Goal: Task Accomplishment & Management: Manage account settings

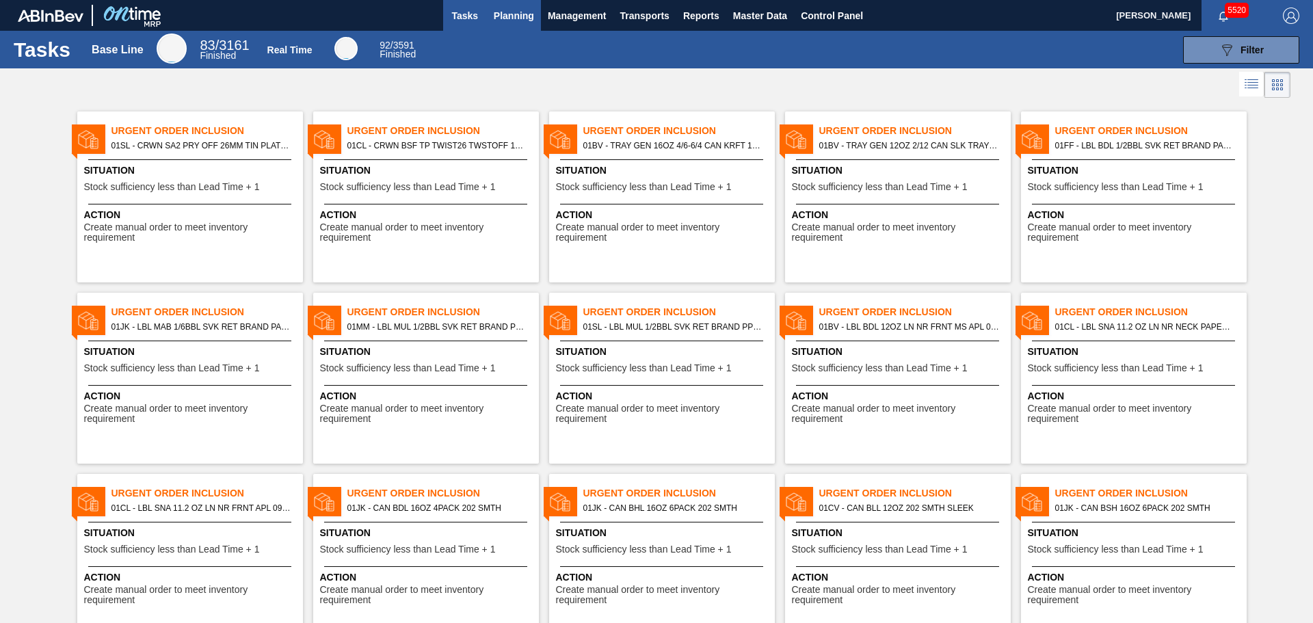
click at [510, 20] on span "Planning" at bounding box center [514, 16] width 40 height 16
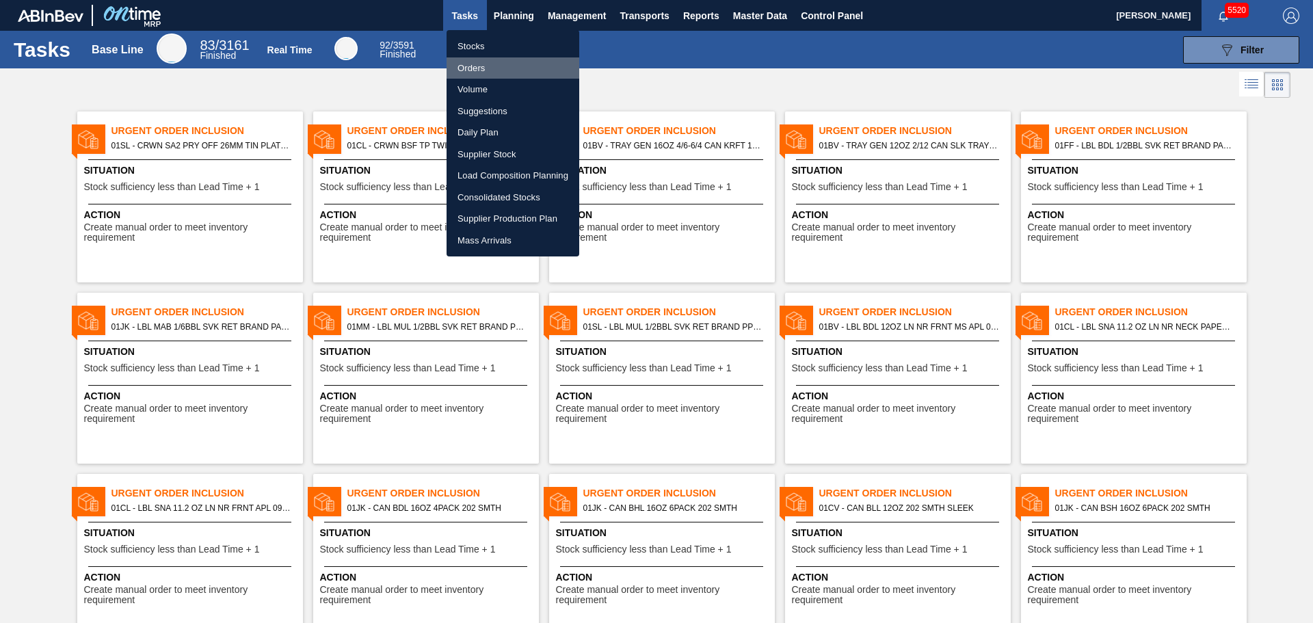
click at [485, 66] on li "Orders" at bounding box center [512, 68] width 133 height 22
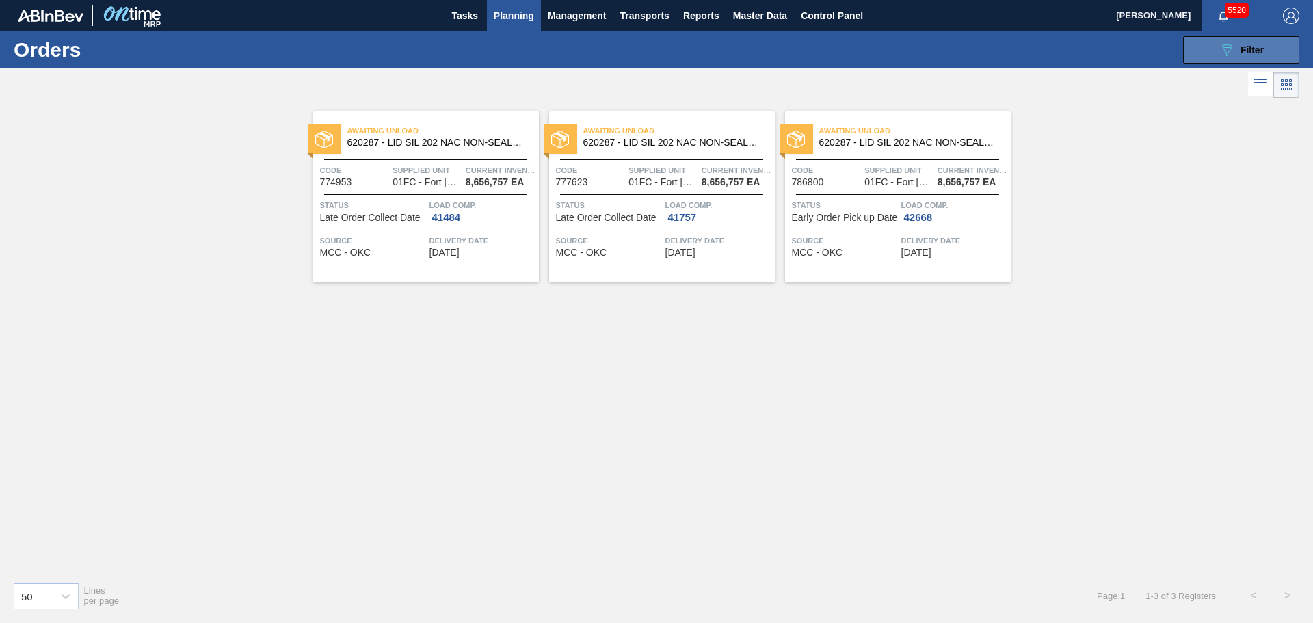
click at [1231, 55] on icon "089F7B8B-B2A5-4AFE-B5C0-19BA573D28AC" at bounding box center [1226, 50] width 16 height 16
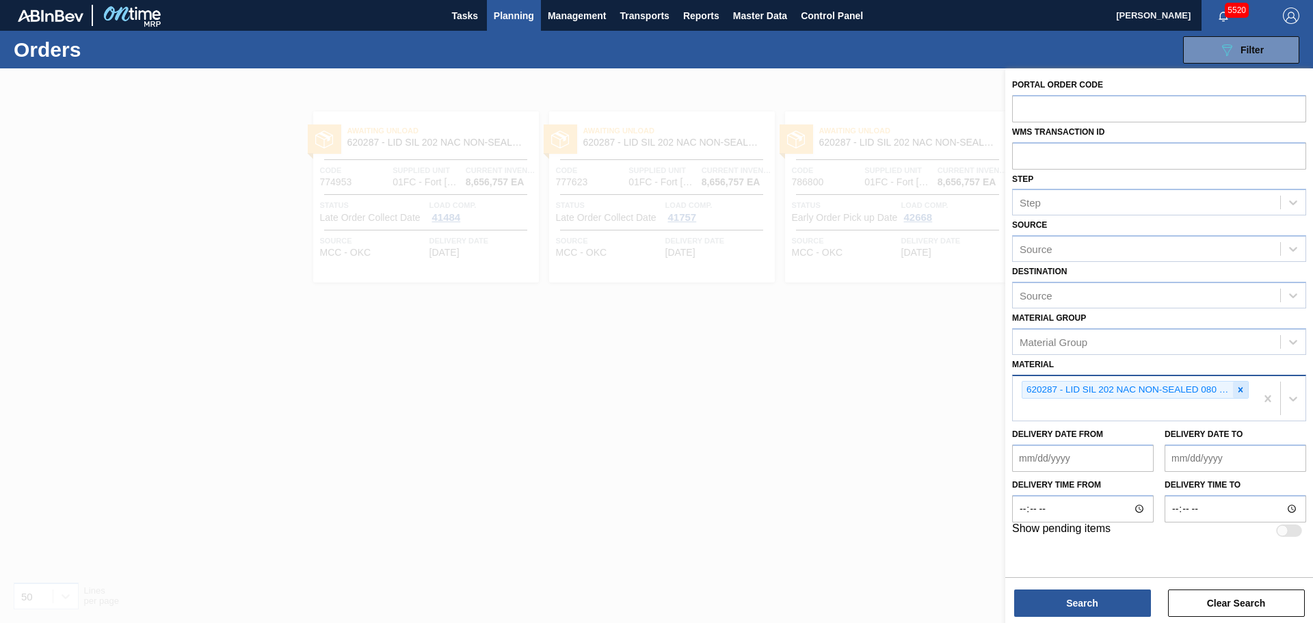
click at [1242, 392] on icon at bounding box center [1240, 390] width 10 height 10
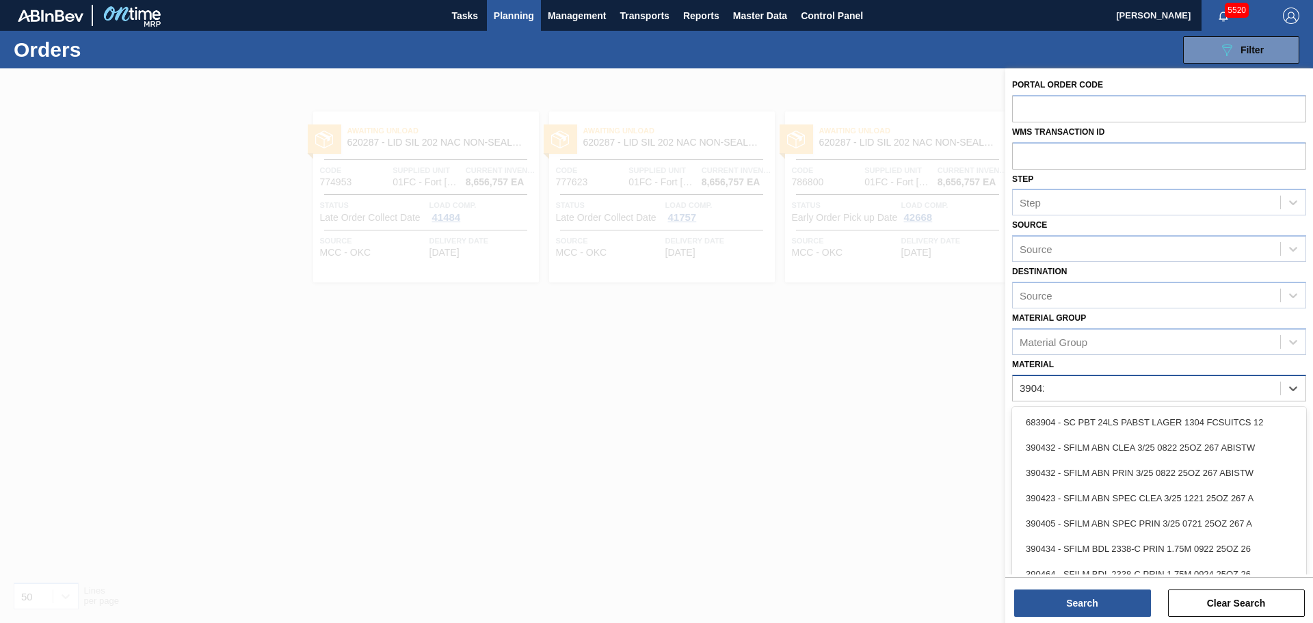
type input "390422"
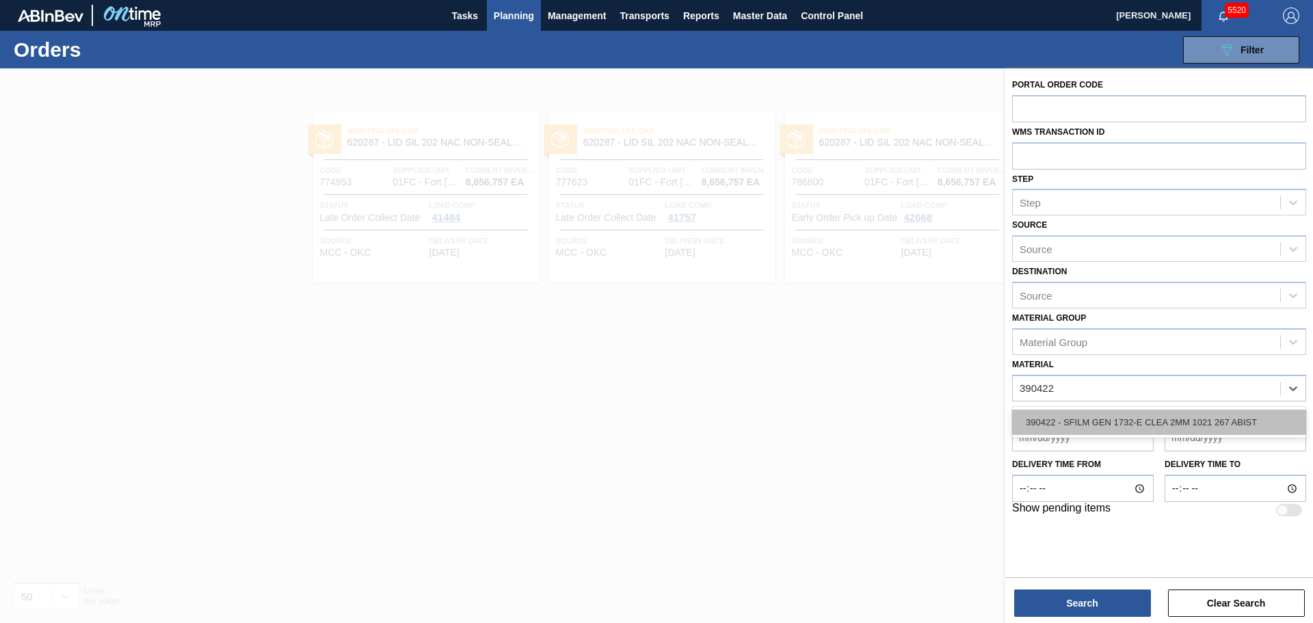
click at [1092, 430] on div "390422 - SFILM GEN 1732-E CLEA 2MM 1021 267 ABIST" at bounding box center [1159, 421] width 294 height 25
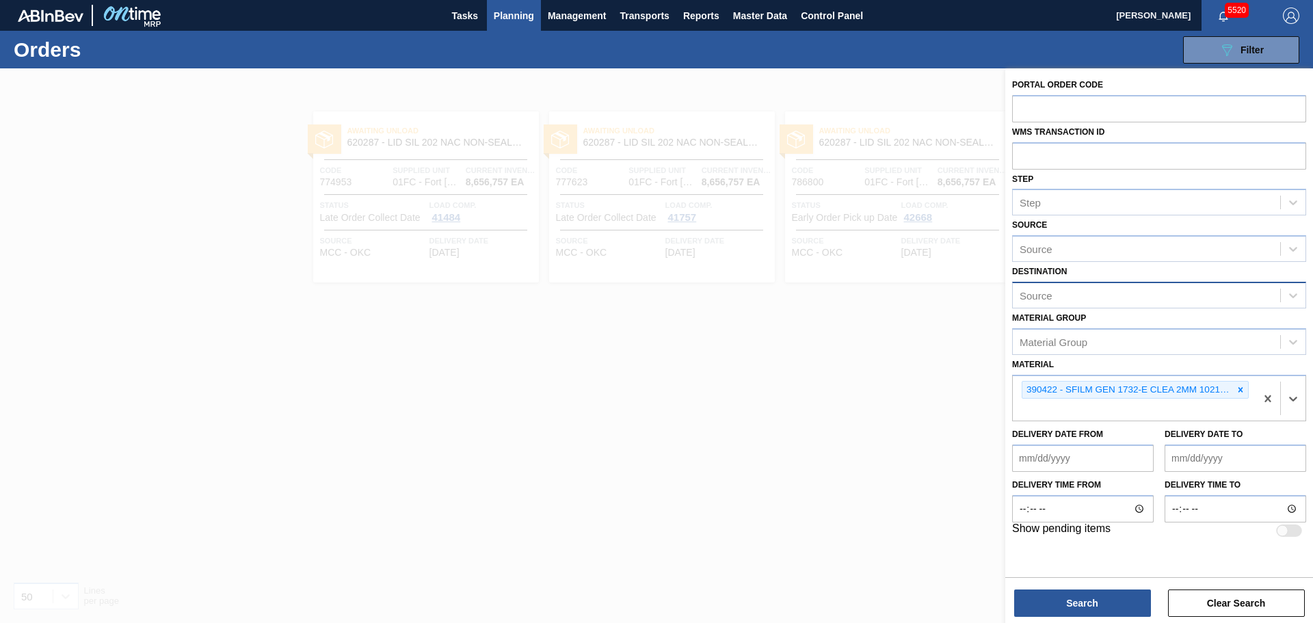
click at [1073, 293] on div "Source" at bounding box center [1145, 295] width 267 height 20
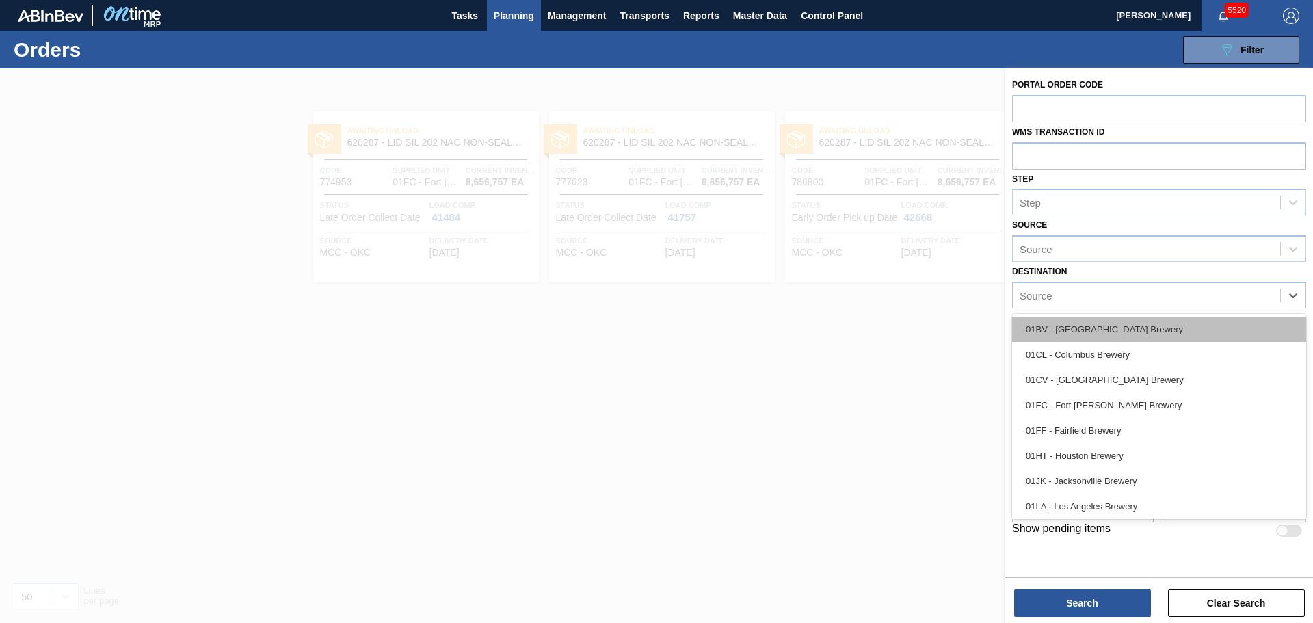
click at [1088, 327] on div "01BV - [GEOGRAPHIC_DATA] Brewery" at bounding box center [1159, 329] width 294 height 25
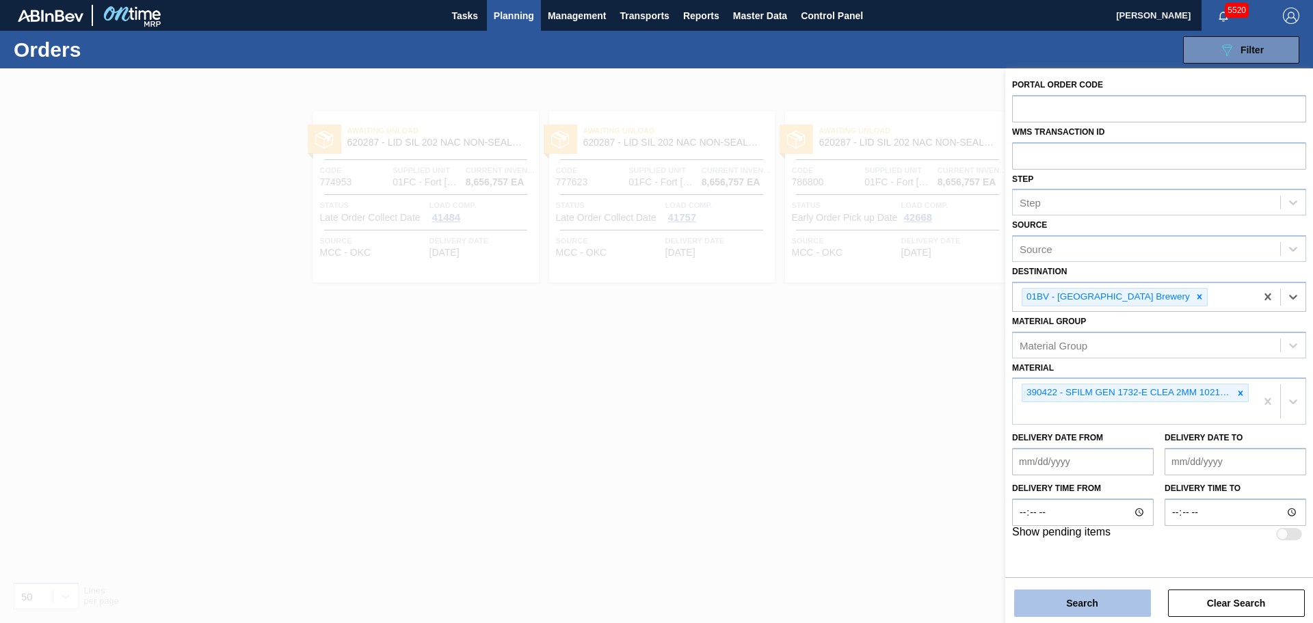
click at [1103, 608] on button "Search" at bounding box center [1082, 602] width 137 height 27
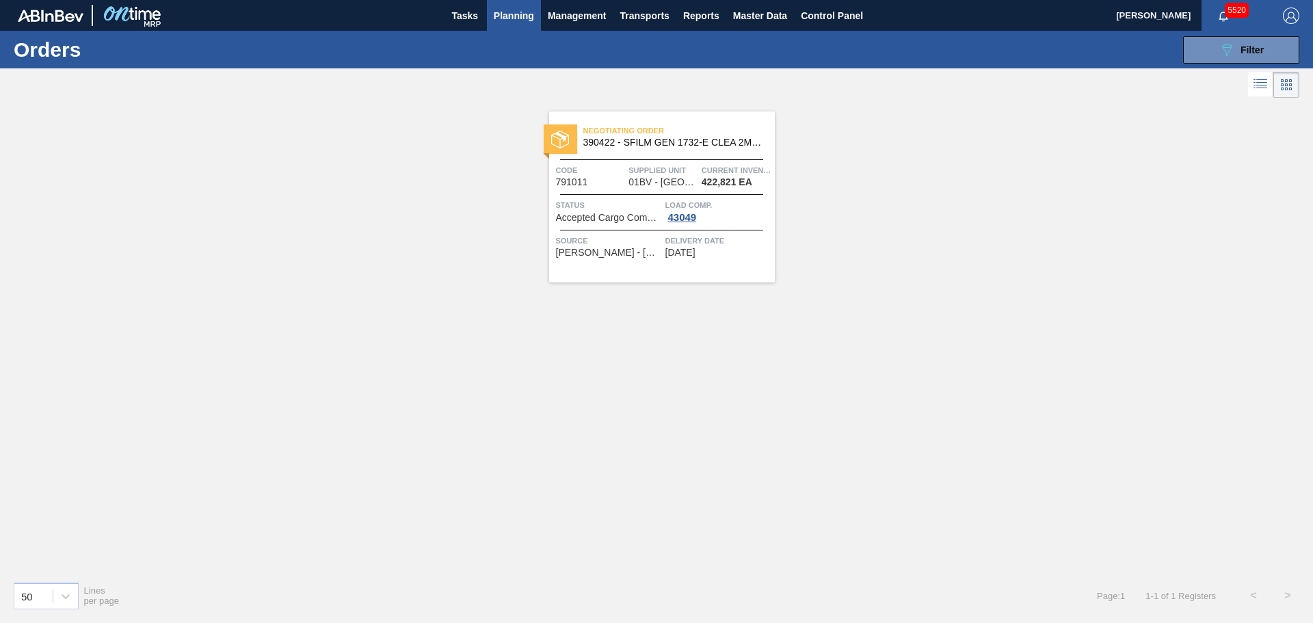
click at [661, 146] on span "390422 - SFILM GEN 1732-E CLEA 2MM 1021 267 ABIST" at bounding box center [673, 142] width 180 height 10
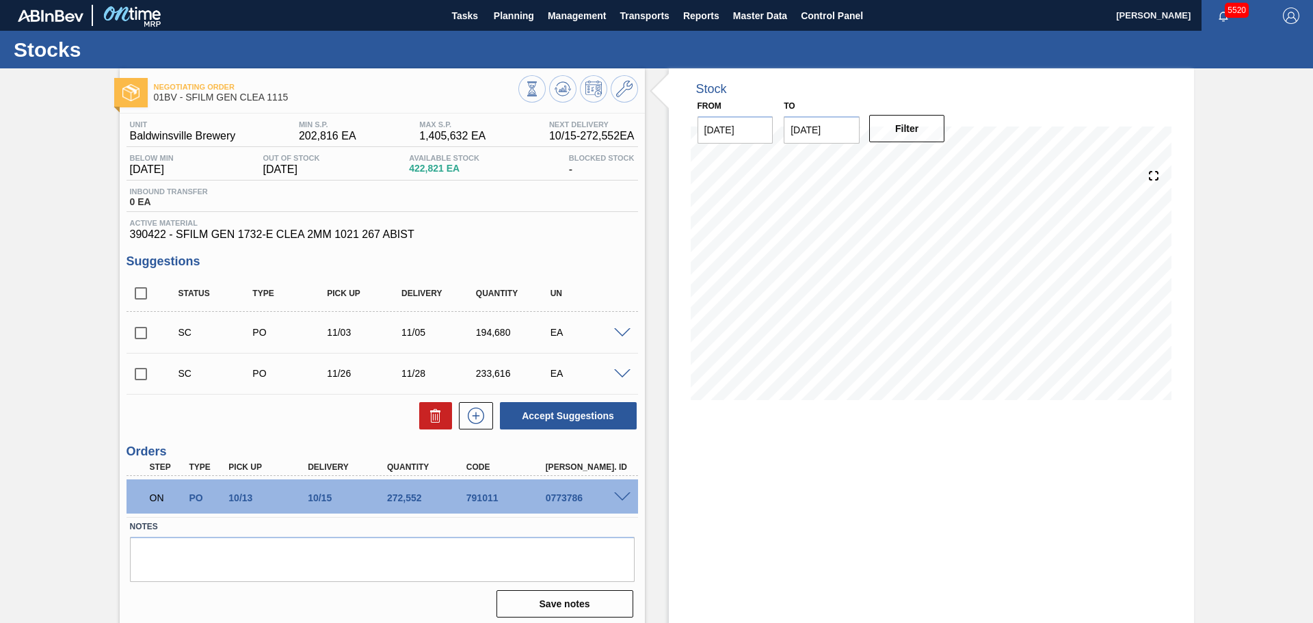
click at [822, 137] on input "[DATE]" at bounding box center [821, 129] width 76 height 27
drag, startPoint x: 939, startPoint y: 161, endPoint x: 932, endPoint y: 161, distance: 6.9
click at [938, 161] on button "Next Month" at bounding box center [937, 163] width 10 height 10
click at [932, 161] on button "Next Month" at bounding box center [937, 163] width 10 height 10
click at [894, 209] on div "4" at bounding box center [888, 206] width 18 height 18
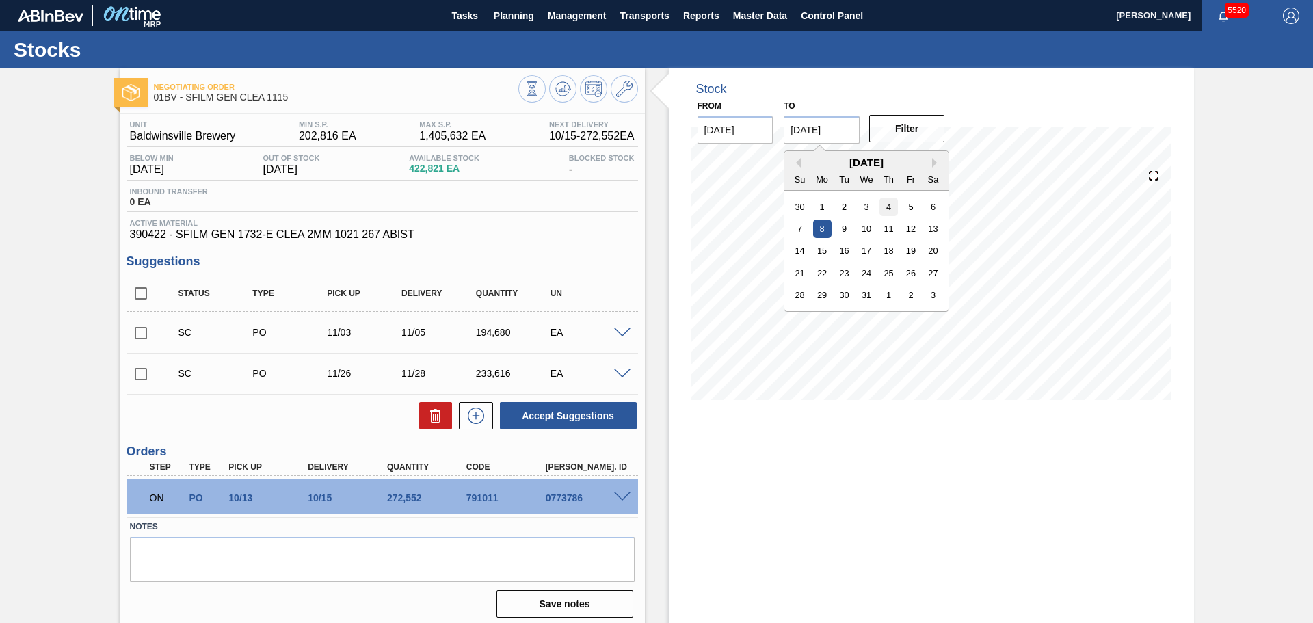
type input "[DATE]"
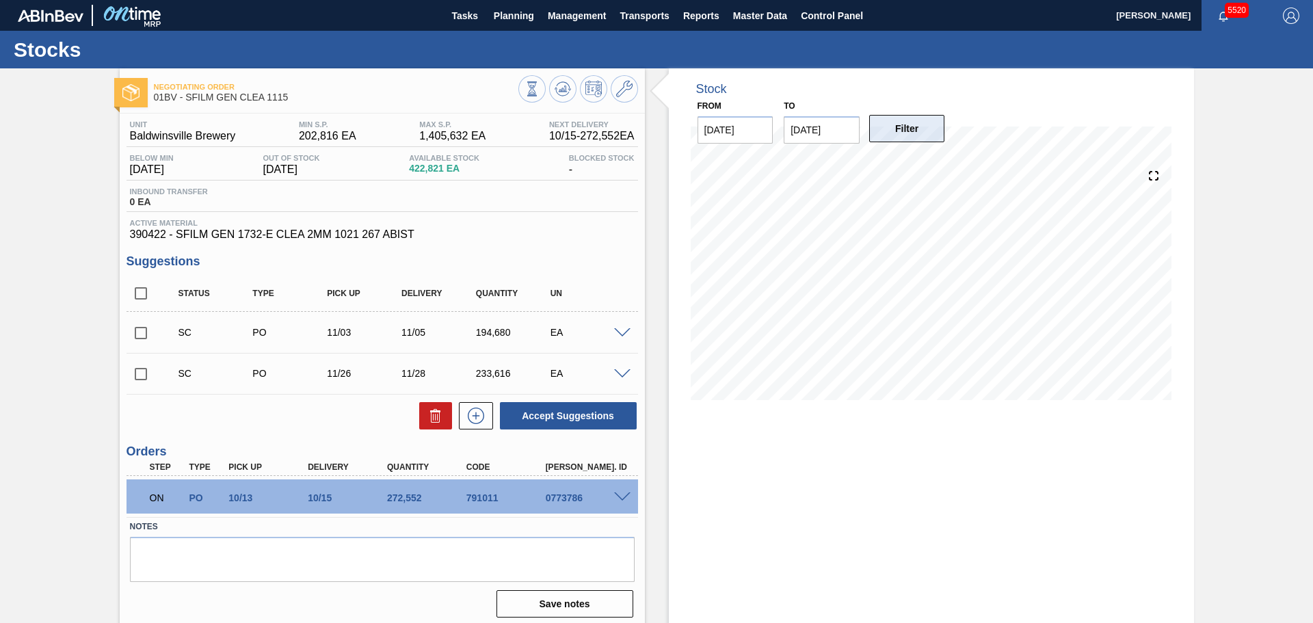
click at [920, 126] on button "Filter" at bounding box center [907, 128] width 76 height 27
click at [623, 97] on span at bounding box center [624, 89] width 16 height 16
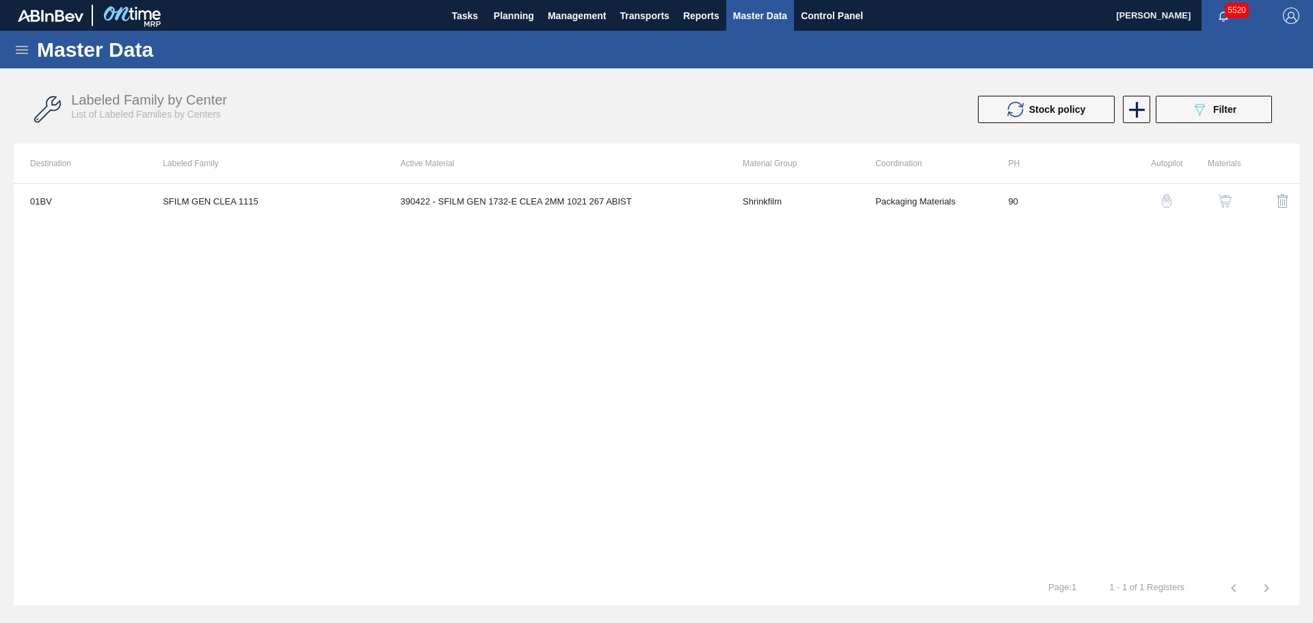
click at [1228, 198] on img "button" at bounding box center [1225, 201] width 14 height 14
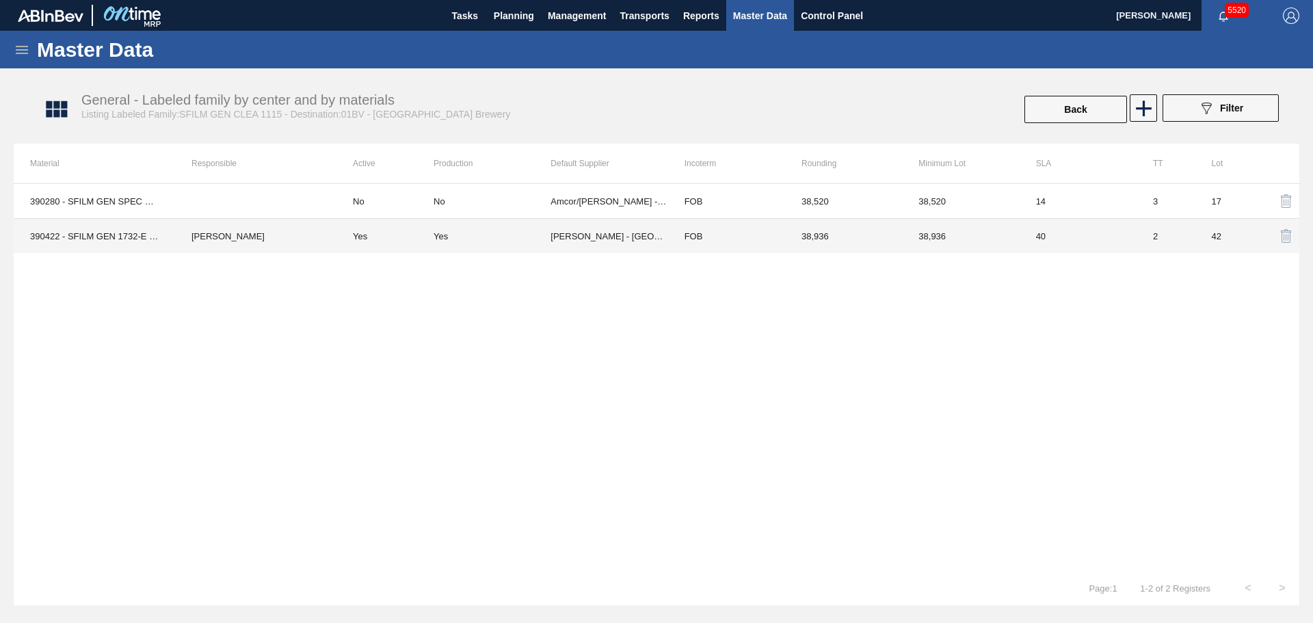
click at [615, 237] on td "[PERSON_NAME] - [GEOGRAPHIC_DATA]" at bounding box center [608, 236] width 117 height 35
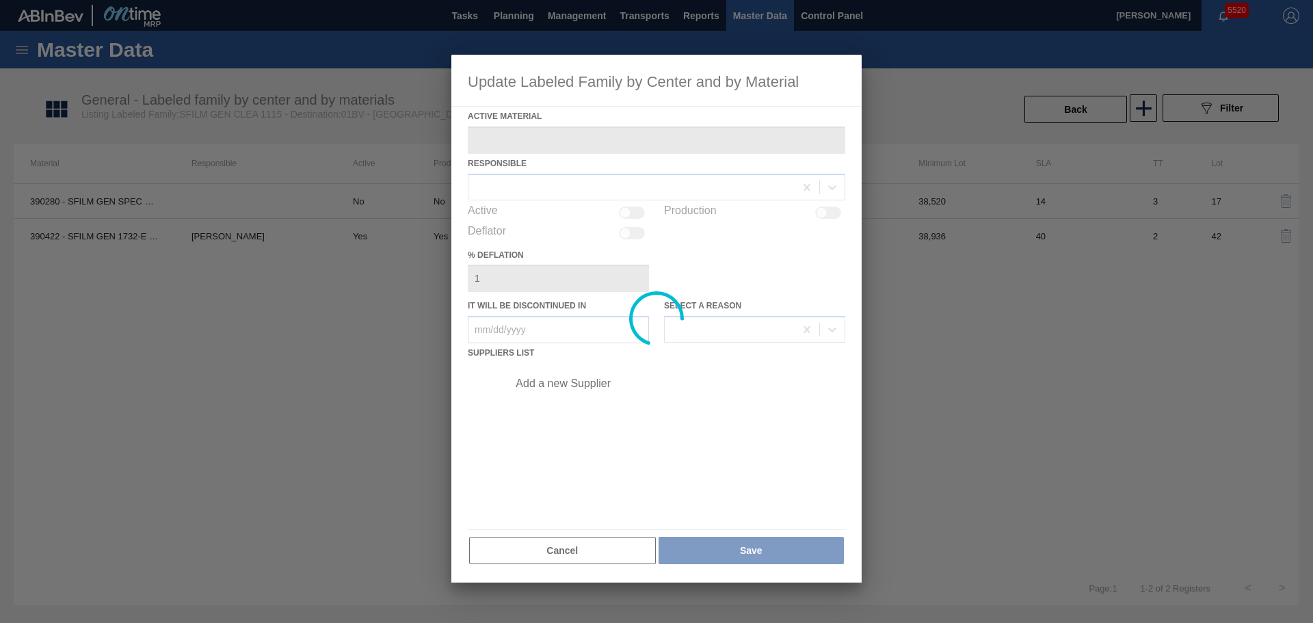
type Material "390422 - SFILM GEN 1732-E CLEA 2MM 1021 267 ABIST"
checkbox input "true"
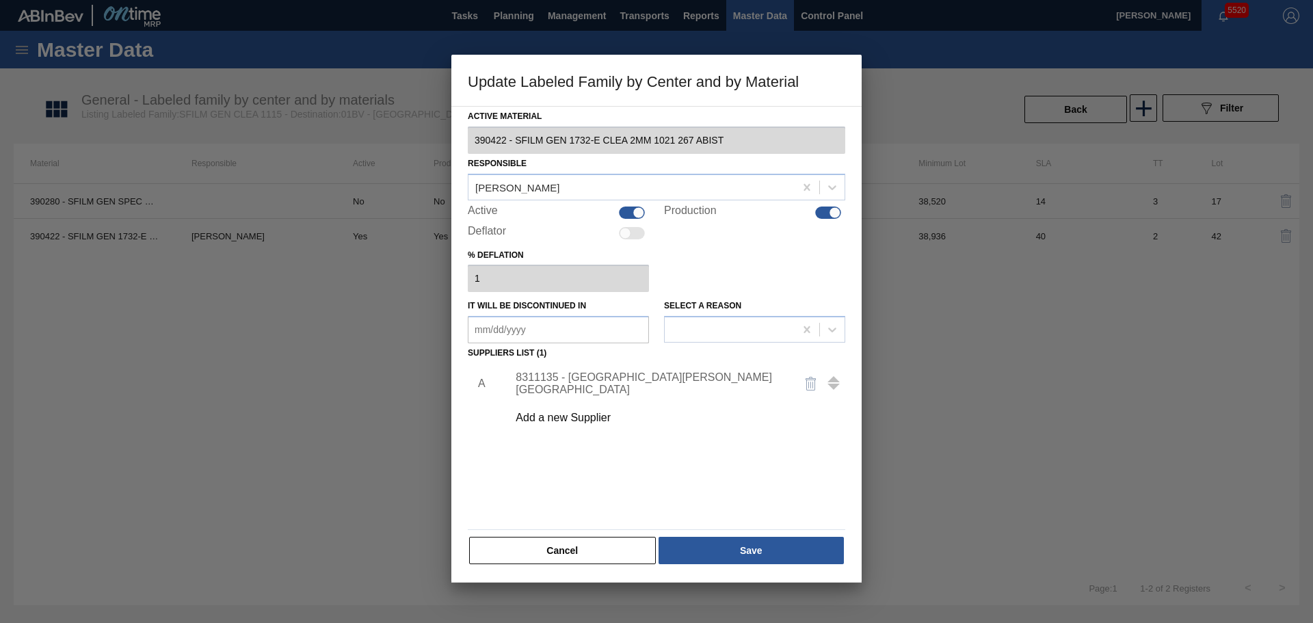
click at [617, 381] on div "8311135 - [GEOGRAPHIC_DATA][PERSON_NAME][GEOGRAPHIC_DATA]" at bounding box center [649, 383] width 268 height 25
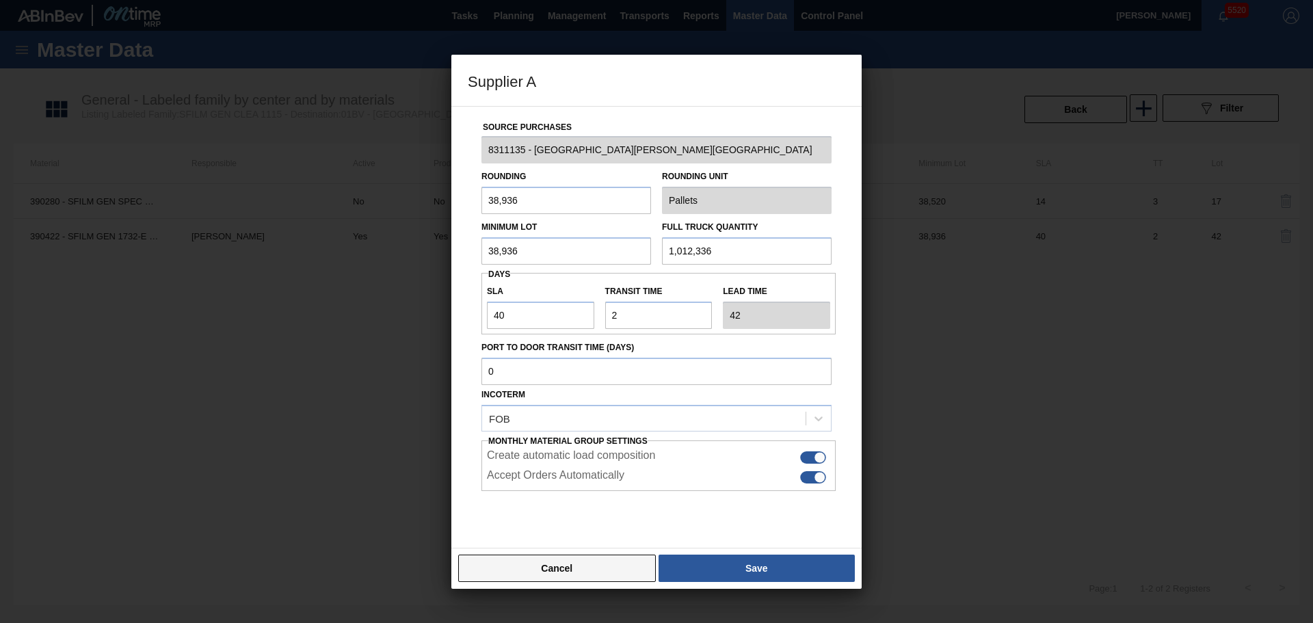
click at [605, 572] on button "Cancel" at bounding box center [557, 567] width 198 height 27
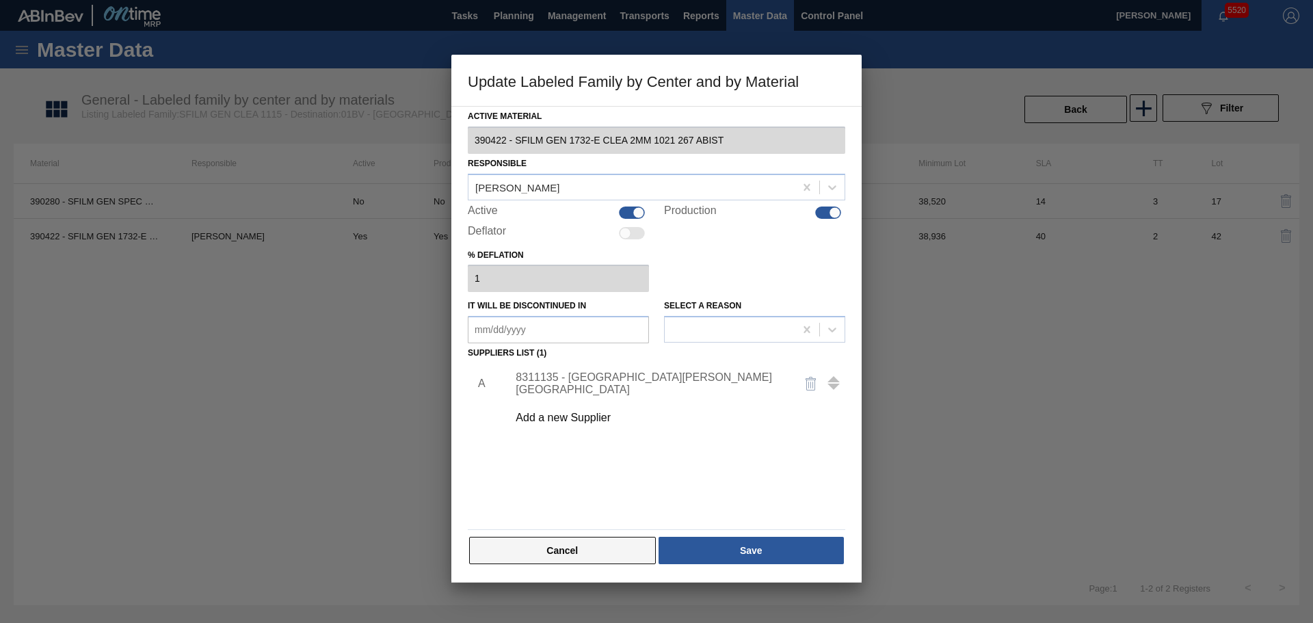
click at [602, 554] on button "Cancel" at bounding box center [562, 550] width 187 height 27
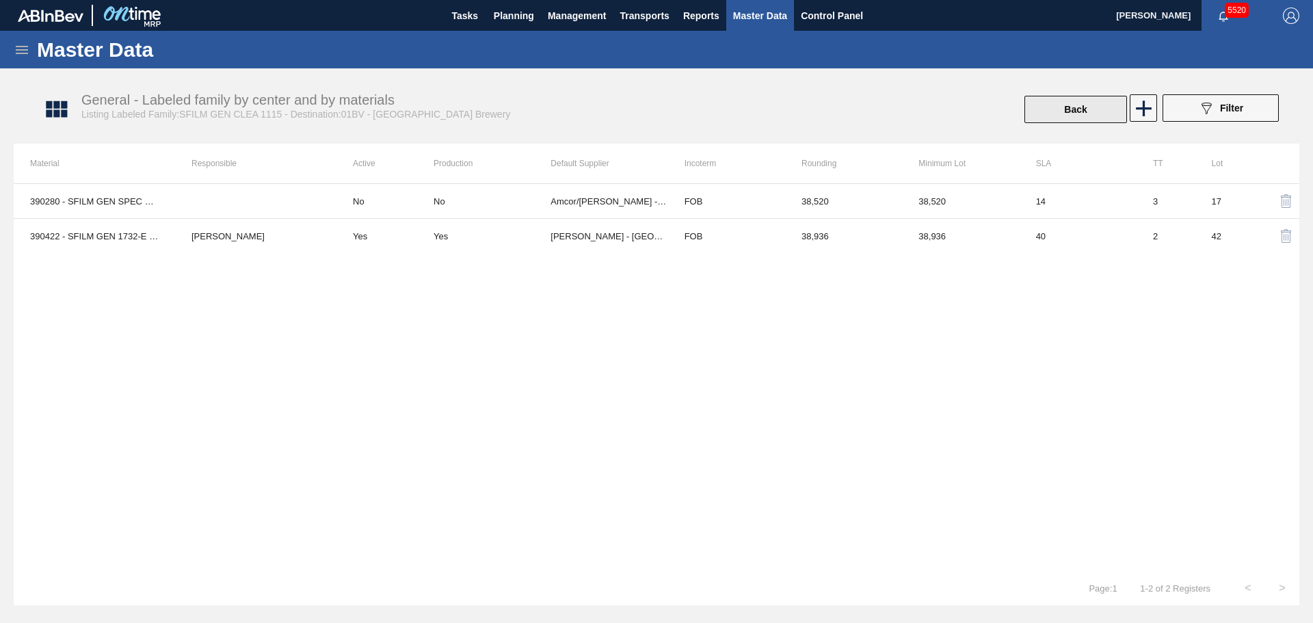
click at [1074, 118] on button "Back" at bounding box center [1075, 109] width 103 height 27
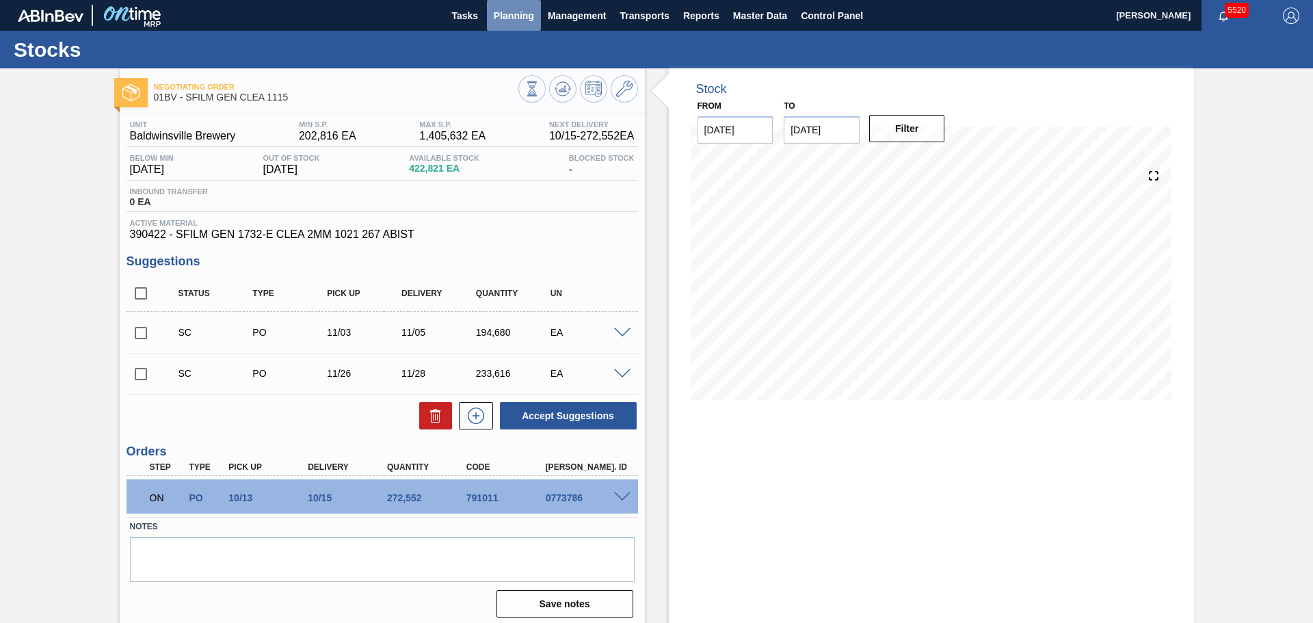
click at [520, 17] on span "Planning" at bounding box center [514, 16] width 40 height 16
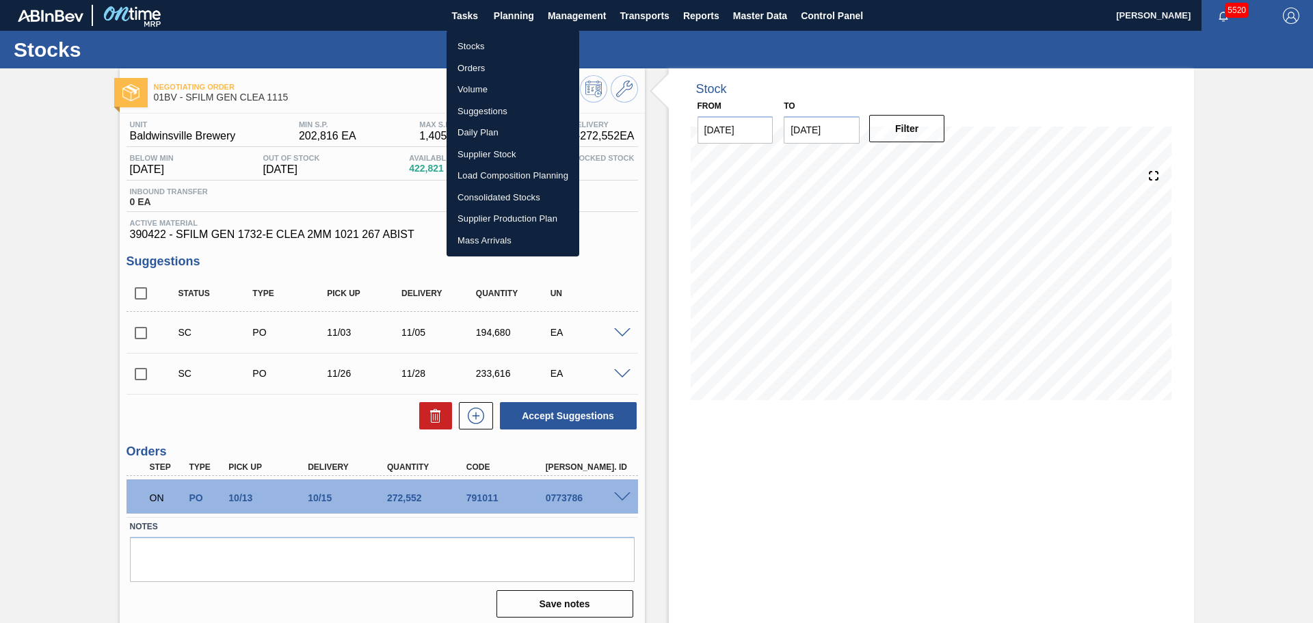
click at [925, 498] on div at bounding box center [656, 311] width 1313 height 623
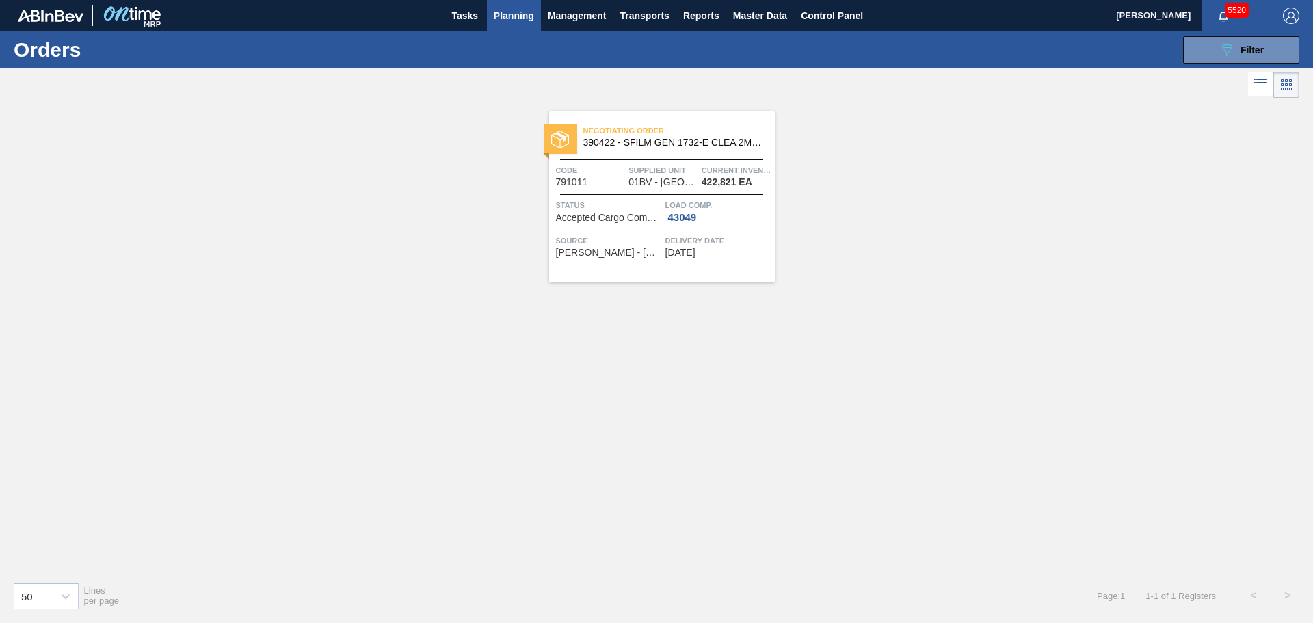
click at [662, 128] on span "Negotiating Order" at bounding box center [678, 131] width 191 height 14
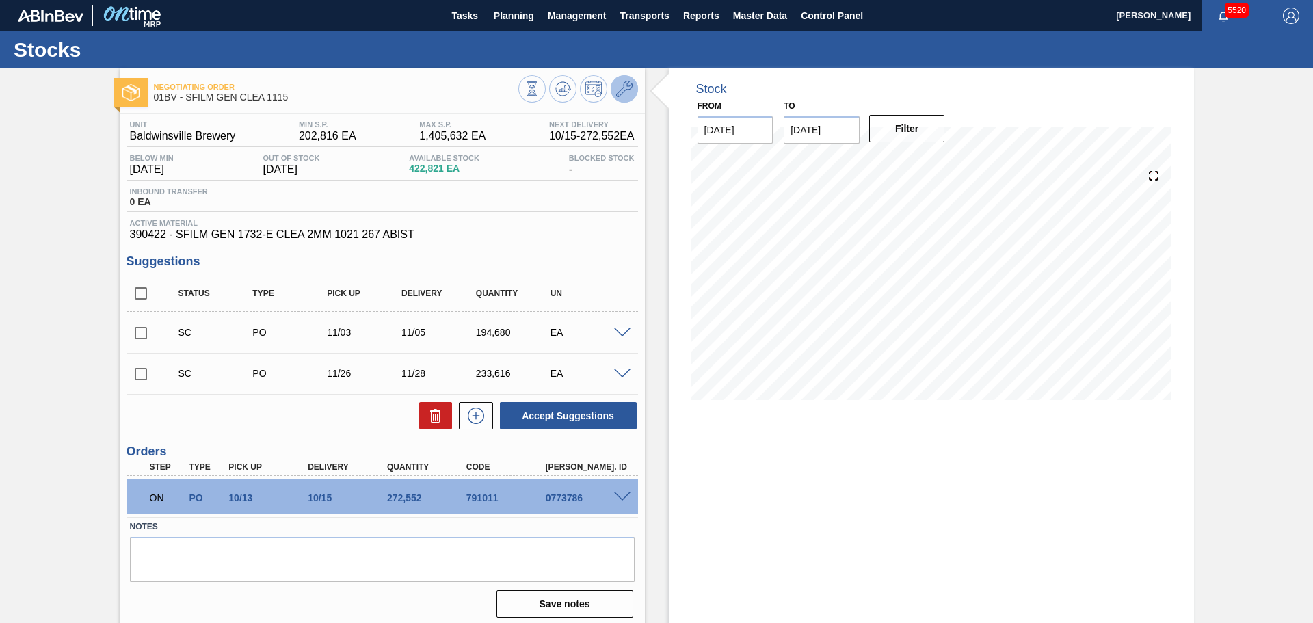
click at [626, 91] on icon at bounding box center [624, 89] width 16 height 16
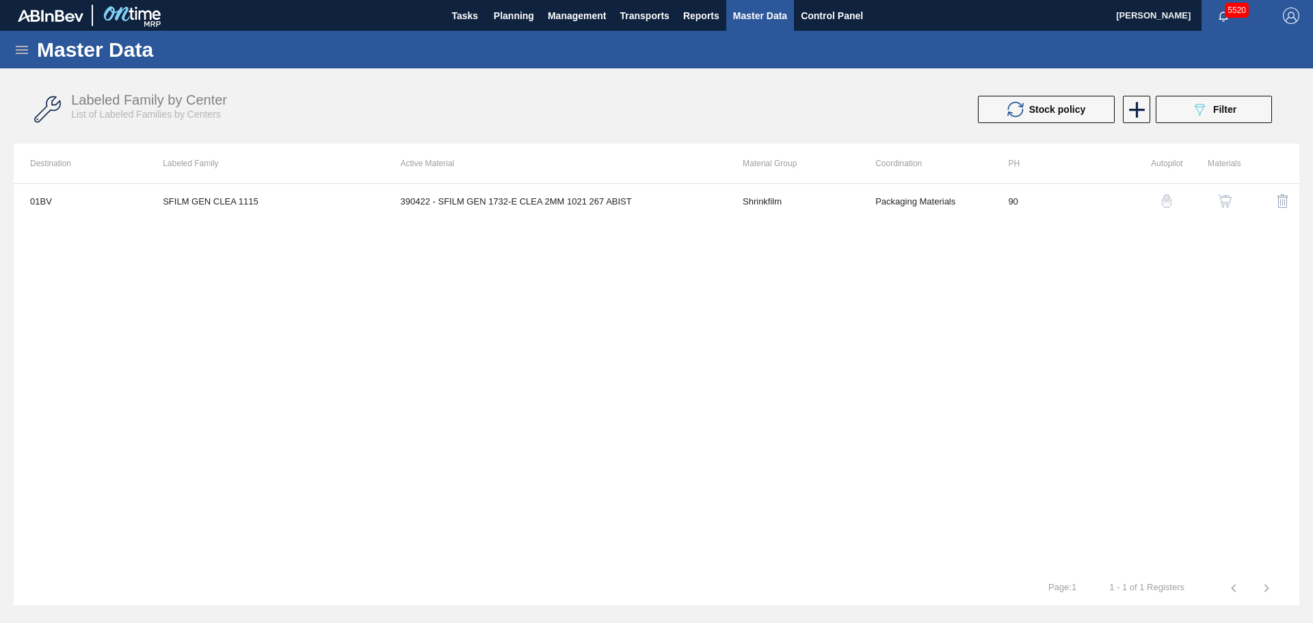
click at [1222, 193] on button "button" at bounding box center [1224, 201] width 33 height 33
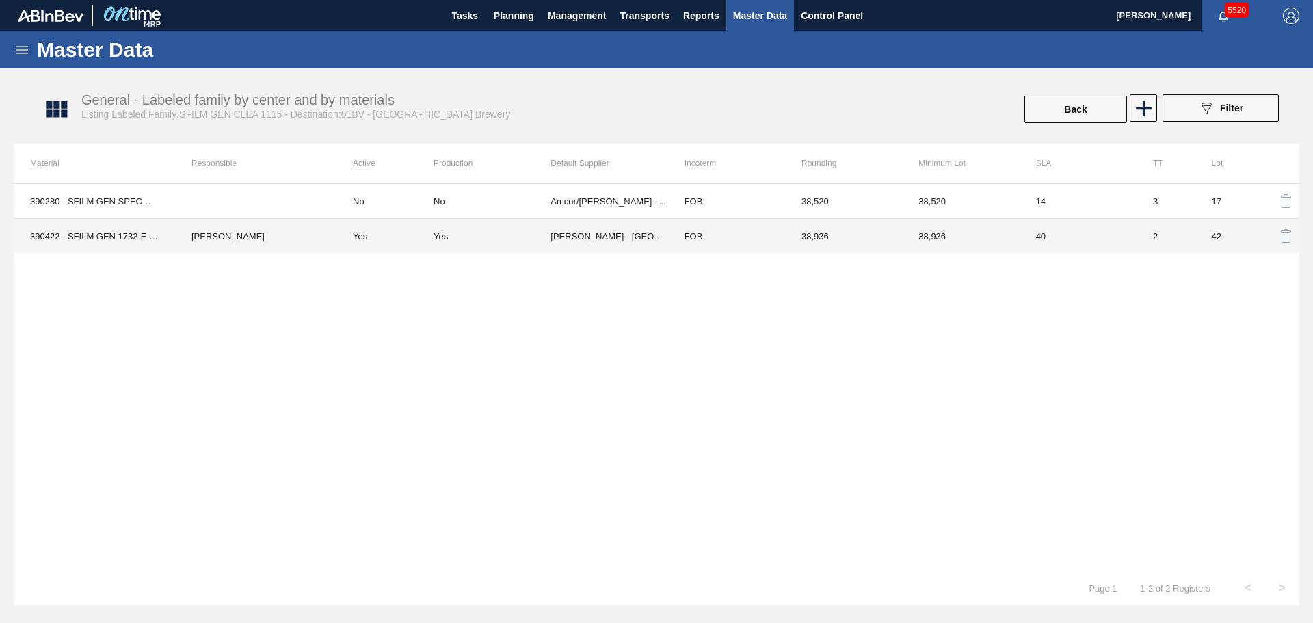
click at [613, 238] on td "[PERSON_NAME] - [GEOGRAPHIC_DATA]" at bounding box center [608, 236] width 117 height 35
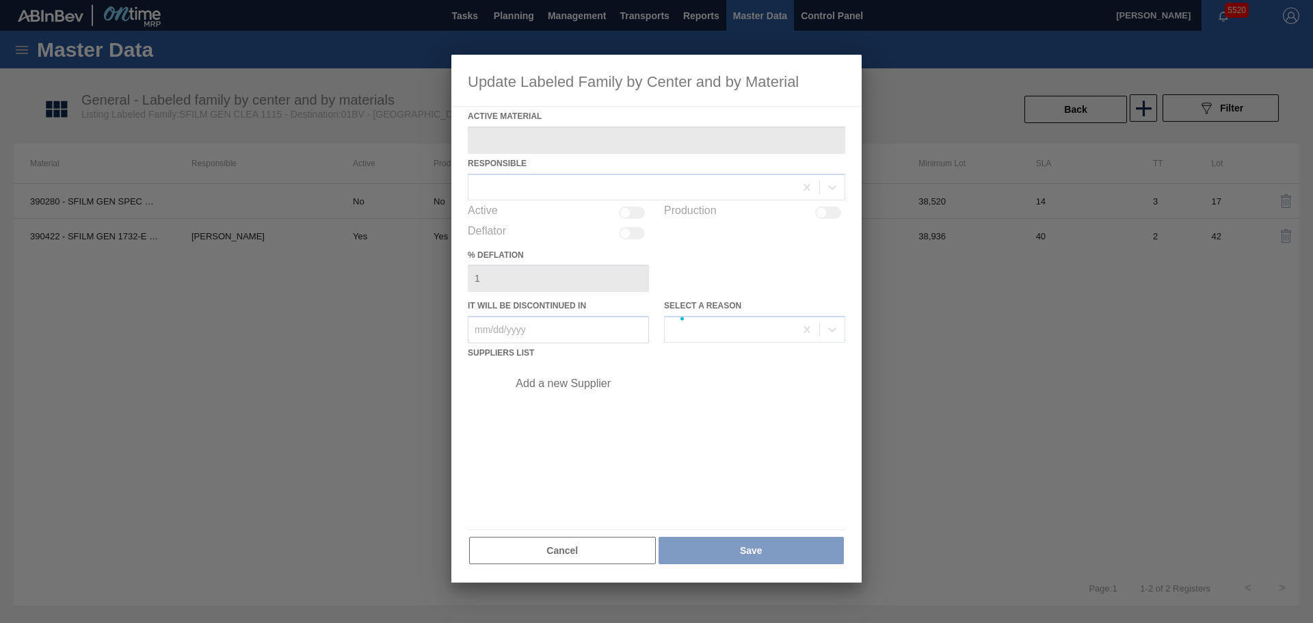
type Material "390422 - SFILM GEN 1732-E CLEA 2MM 1021 267 ABIST"
checkbox input "true"
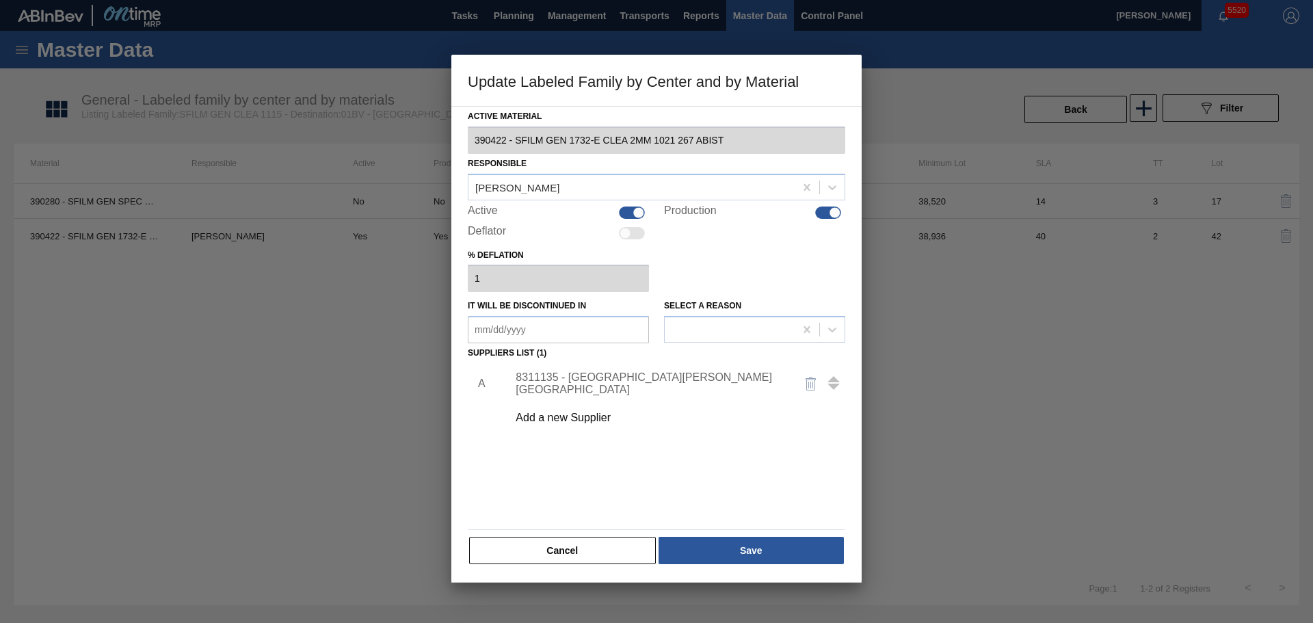
click at [641, 386] on div "8311135 - [GEOGRAPHIC_DATA][PERSON_NAME][GEOGRAPHIC_DATA]" at bounding box center [649, 383] width 268 height 25
